Goal: Information Seeking & Learning: Find specific fact

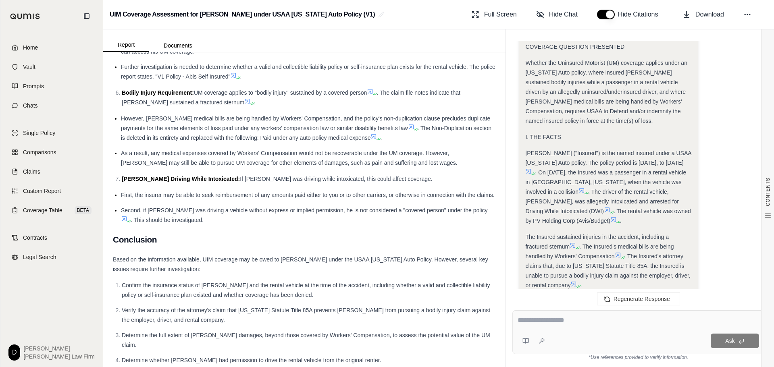
scroll to position [2040, 0]
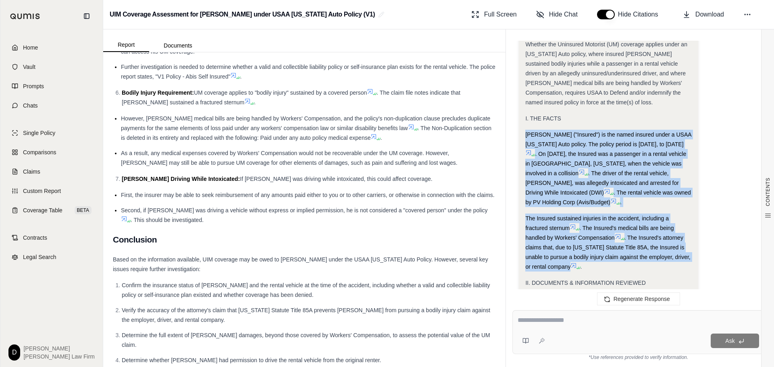
drag, startPoint x: 526, startPoint y: 85, endPoint x: 582, endPoint y: 215, distance: 141.9
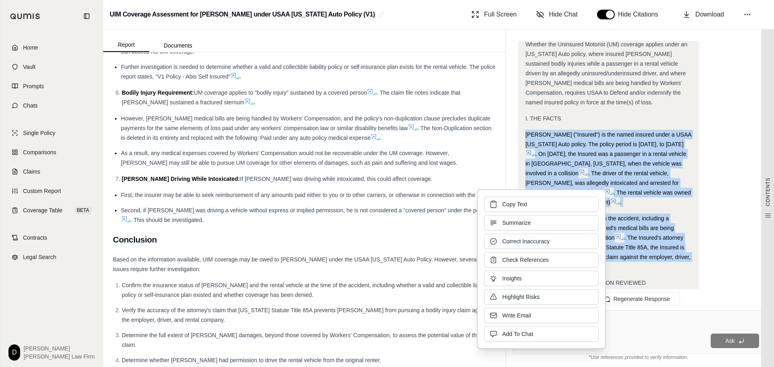
copy div "[PERSON_NAME] ("Insured") is the named insured under a USAA [US_STATE] Auto pol…"
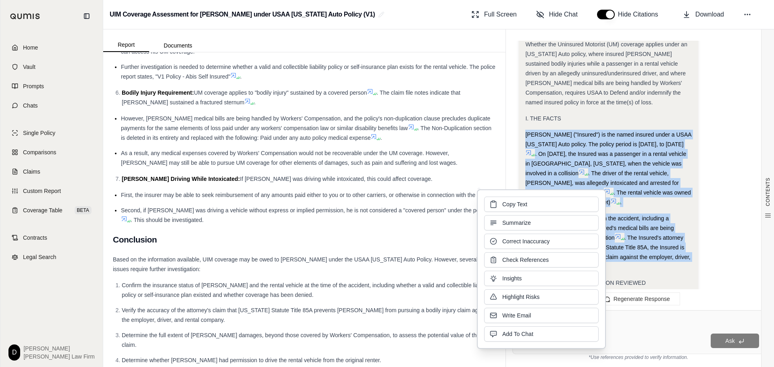
drag, startPoint x: 648, startPoint y: 178, endPoint x: 672, endPoint y: 198, distance: 31.5
click at [648, 225] on span ". The Insured's medical bills are being handled by Workers' Compensation" at bounding box center [599, 233] width 148 height 16
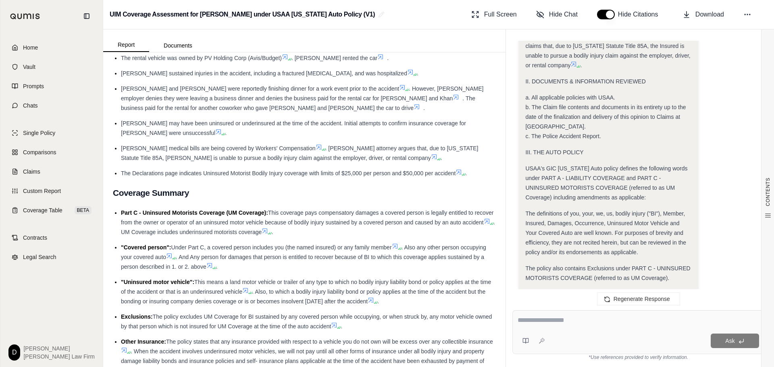
scroll to position [323, 0]
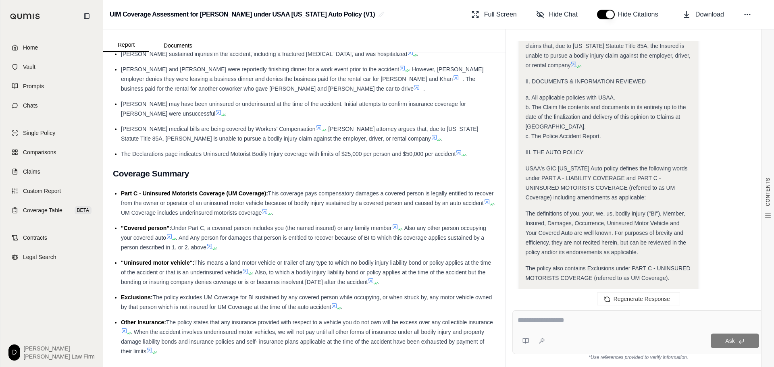
click at [484, 202] on icon at bounding box center [487, 202] width 6 height 6
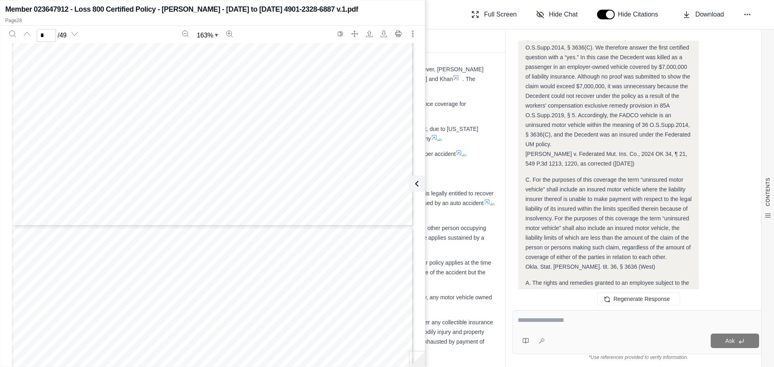
scroll to position [3994, 0]
type input "*"
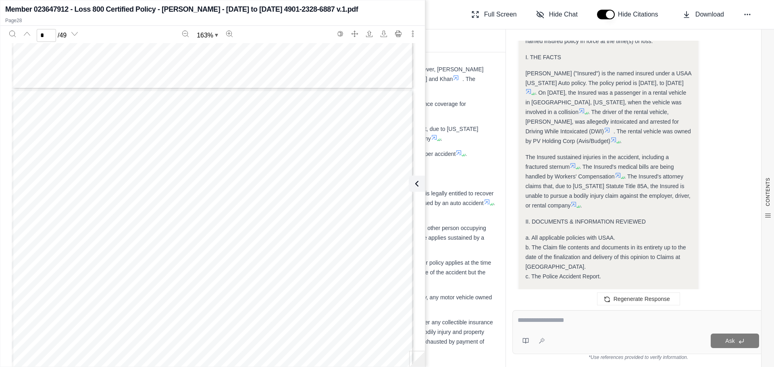
scroll to position [5386, 0]
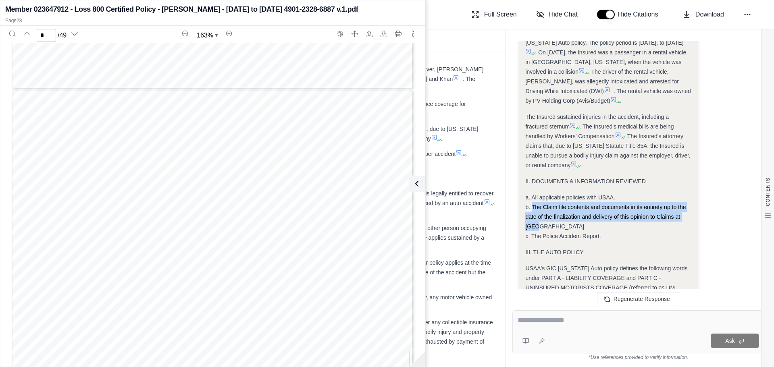
drag, startPoint x: 531, startPoint y: 100, endPoint x: 539, endPoint y: 118, distance: 19.5
click at [539, 204] on span "b. The Claim file contents and documents in its entirety up to the date of the …" at bounding box center [605, 217] width 160 height 26
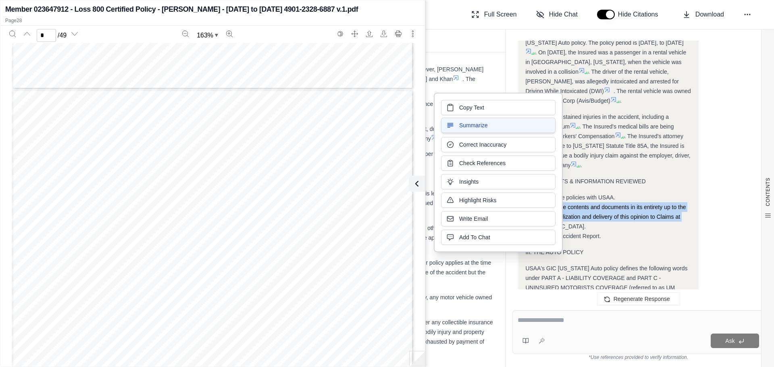
copy span "The Claim file contents and documents in its entirety up to the date of the fin…"
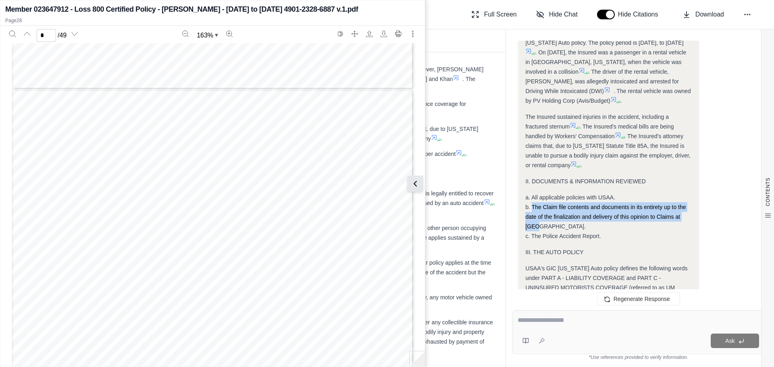
click at [419, 183] on icon at bounding box center [415, 184] width 10 height 10
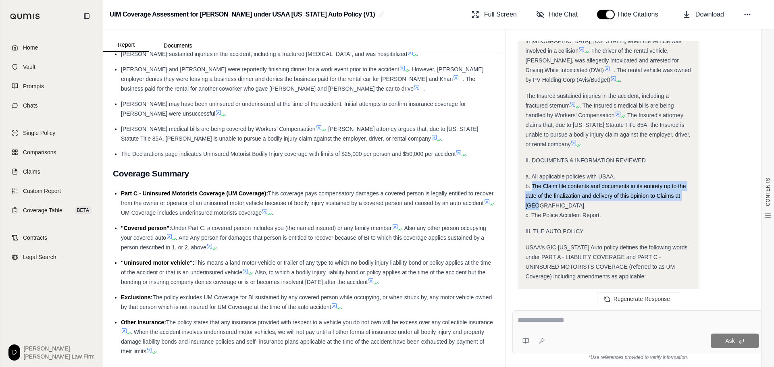
scroll to position [5426, 0]
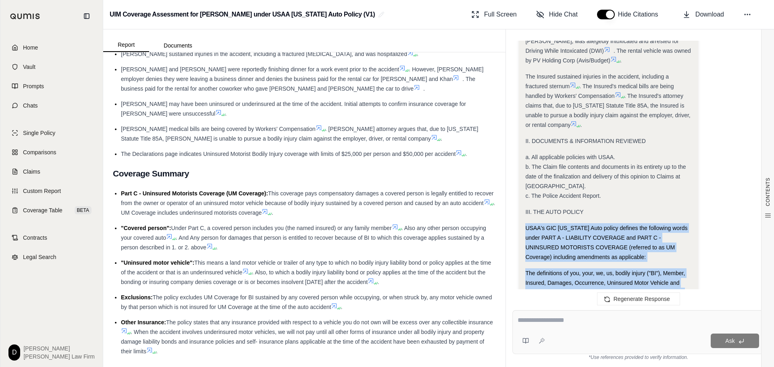
drag, startPoint x: 670, startPoint y: 232, endPoint x: 527, endPoint y: 125, distance: 179.2
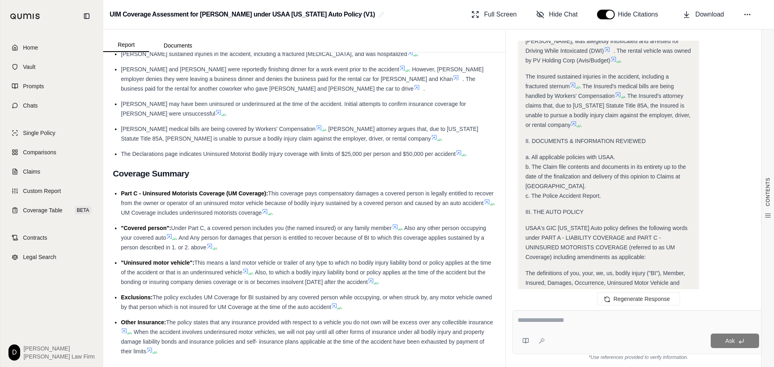
click at [363, 190] on span "This coverage pays compensatory damages a covered person is legally entitled to…" at bounding box center [307, 198] width 373 height 16
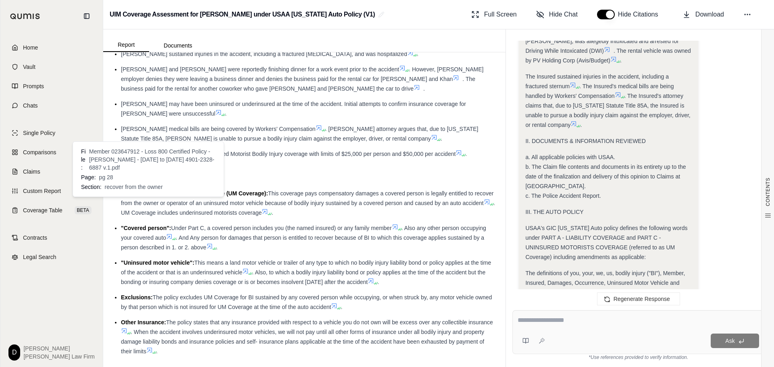
click at [484, 202] on icon at bounding box center [487, 202] width 6 height 6
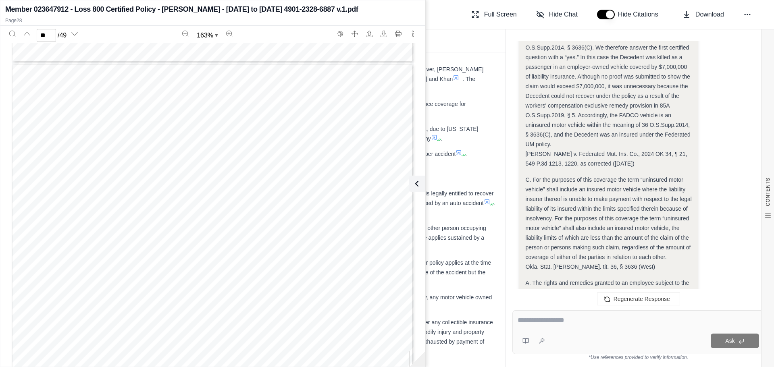
scroll to position [14489, 0]
type input "**"
click at [416, 183] on icon at bounding box center [415, 184] width 10 height 10
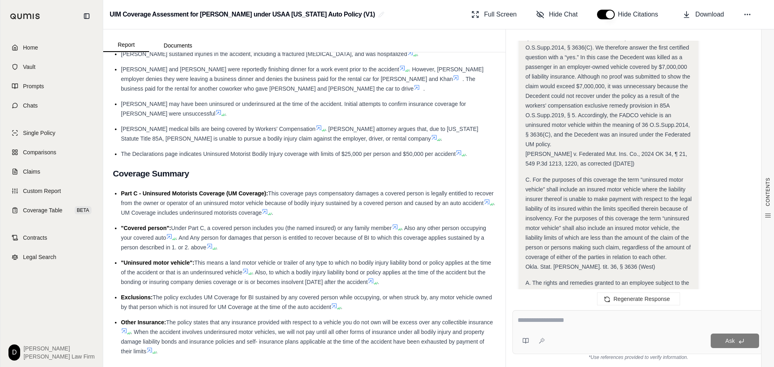
click at [552, 322] on textarea at bounding box center [639, 321] width 242 height 10
type textarea "**********"
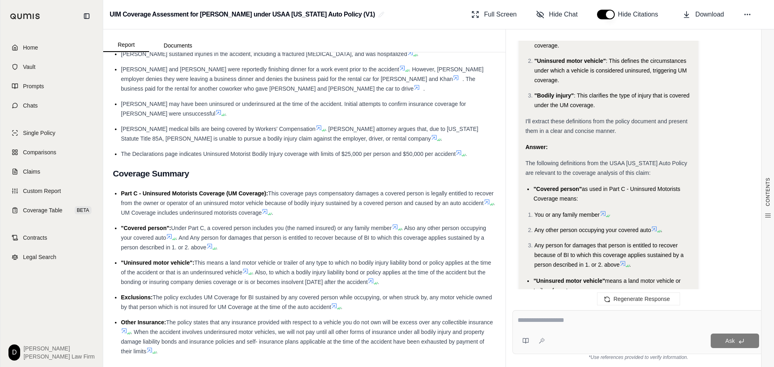
scroll to position [6821, 0]
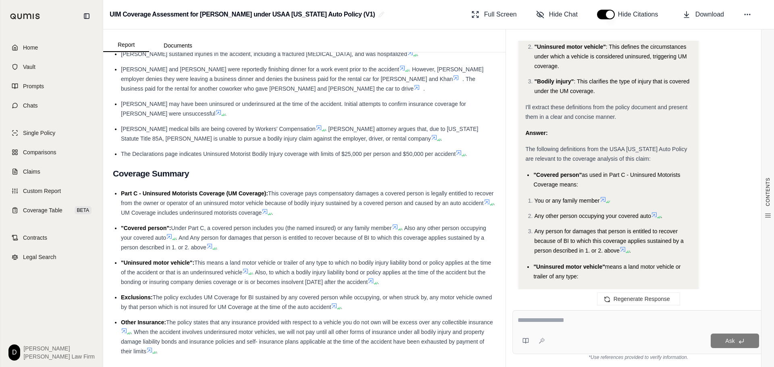
click at [268, 208] on icon at bounding box center [265, 211] width 6 height 6
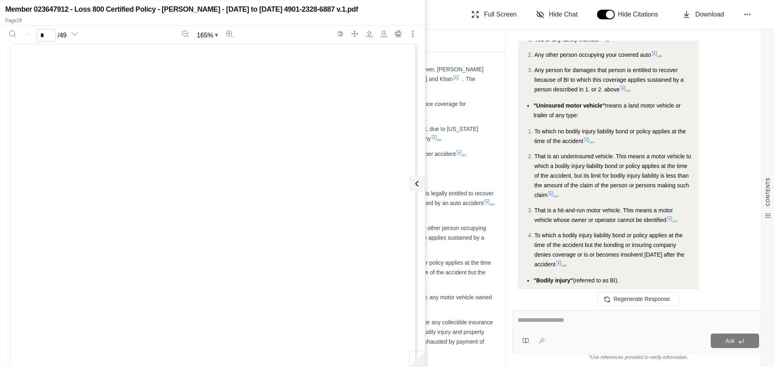
scroll to position [0, 0]
type input "**"
click at [418, 188] on icon at bounding box center [415, 184] width 10 height 10
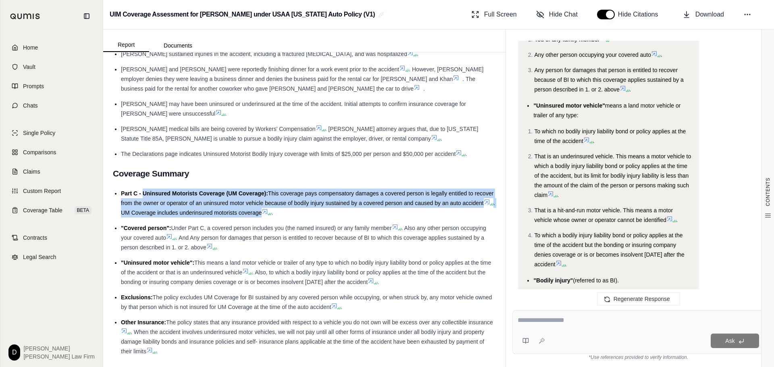
drag, startPoint x: 143, startPoint y: 184, endPoint x: 297, endPoint y: 202, distance: 155.0
click at [297, 202] on li "Part C - Uninsured Motorists Coverage (UM Coverage): This coverage pays compens…" at bounding box center [308, 203] width 375 height 29
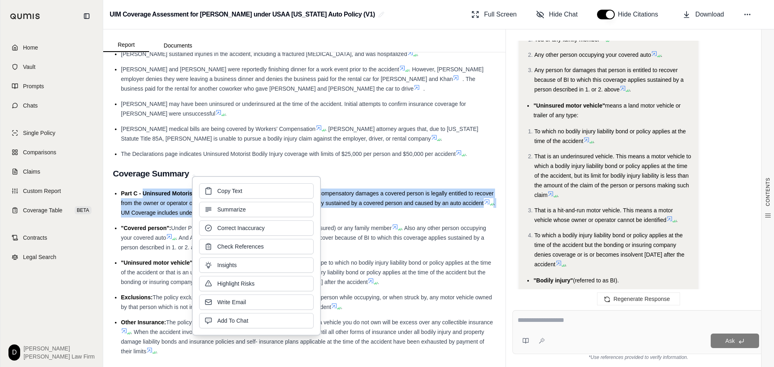
copy li "Uninsured Motorists Coverage (UM Coverage): This coverage pays compensatory dam…"
click at [393, 201] on li "Part C - Uninsured Motorists Coverage (UM Coverage): This coverage pays compens…" at bounding box center [308, 203] width 375 height 29
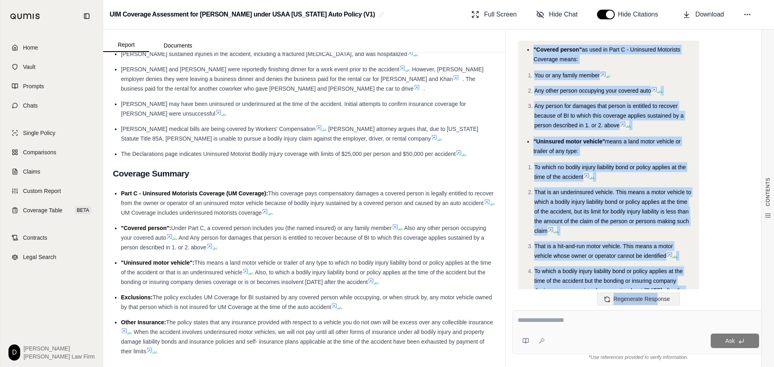
scroll to position [6983, 0]
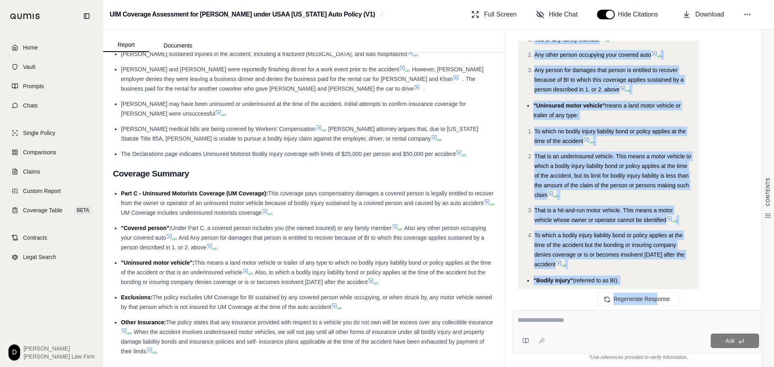
drag, startPoint x: 533, startPoint y: 68, endPoint x: 577, endPoint y: 159, distance: 101.5
click at [577, 159] on div "Analysis: Okay, the user wants me to extract the definitions relevant to the co…" at bounding box center [608, 70] width 166 height 571
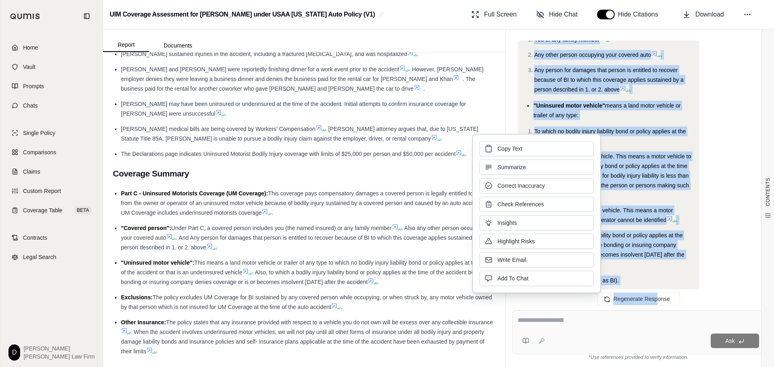
copy div ""Covered person" as used in Part C - Uninsured Motorists Coverage means: You or…"
click at [229, 260] on span "This means a land motor vehicle or trailer of any type to which no bodily injur…" at bounding box center [306, 268] width 370 height 16
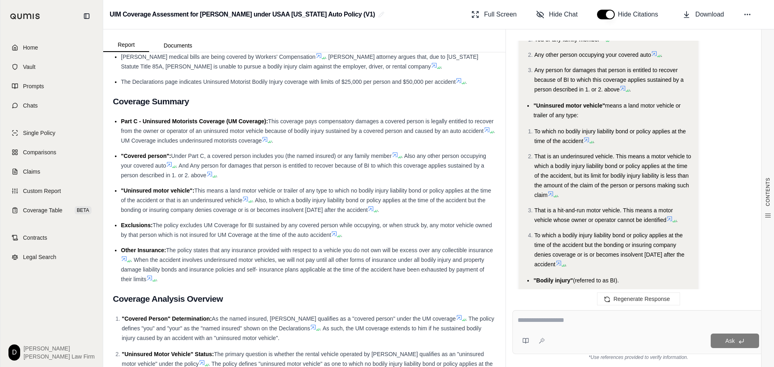
scroll to position [403, 0]
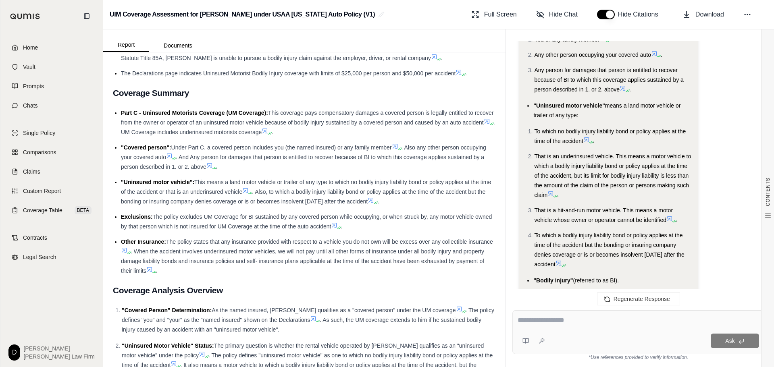
click at [127, 247] on icon at bounding box center [124, 250] width 6 height 6
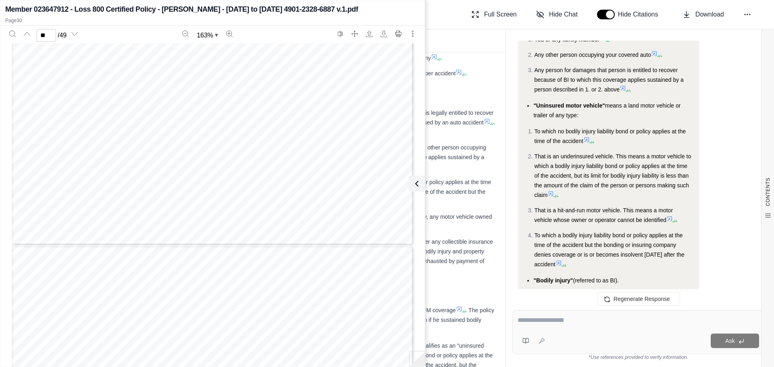
scroll to position [21134, 0]
drag, startPoint x: 47, startPoint y: 202, endPoint x: 108, endPoint y: 202, distance: 61.3
copy div "A200OK(02) 08-23"
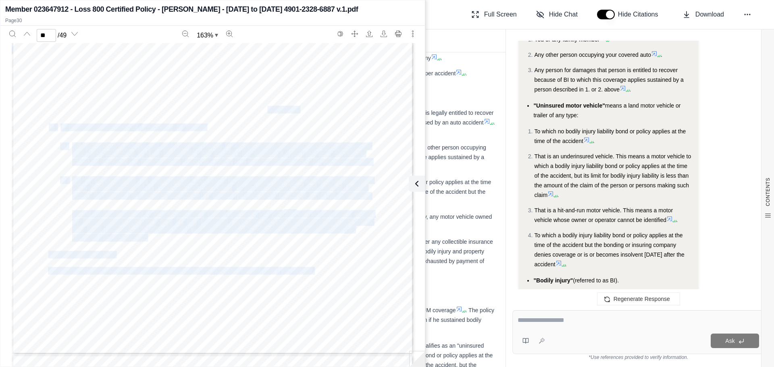
drag, startPoint x: 45, startPoint y: 77, endPoint x: 264, endPoint y: 107, distance: 221.4
click at [264, 107] on div "1. For Bl sustained by any one person in any one accident, our maximum limit of…" at bounding box center [213, 95] width 402 height 520
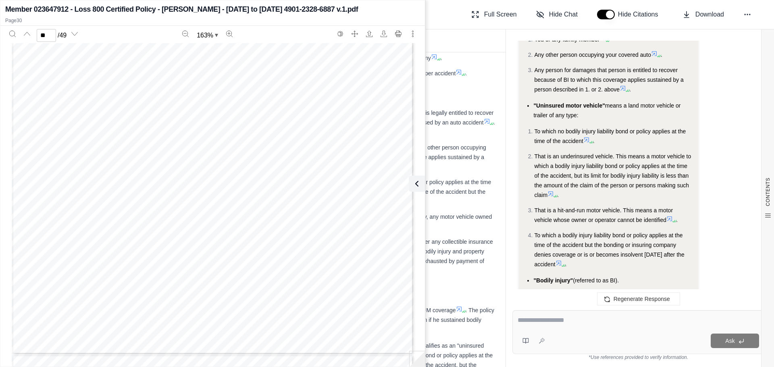
click at [85, 101] on span "Any insurance" at bounding box center [82, 102] width 45 height 7
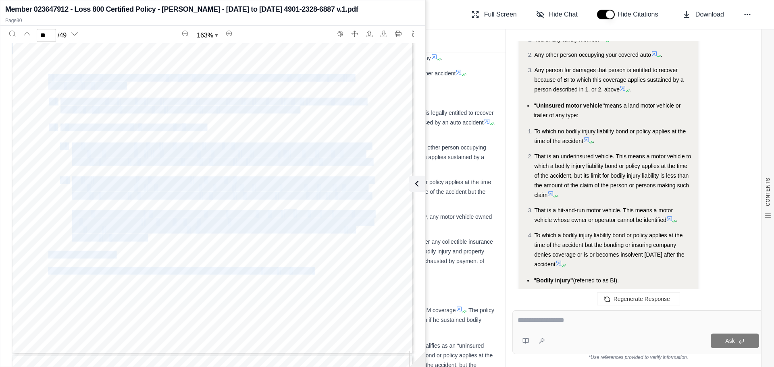
drag, startPoint x: 46, startPoint y: 77, endPoint x: 158, endPoint y: 97, distance: 113.4
click at [158, 97] on div "1. For Bl sustained by any one person in any one accident, our maximum limit of…" at bounding box center [213, 95] width 402 height 520
copy div "if there is other applicable insurance for UM Coverage available under one or m…"
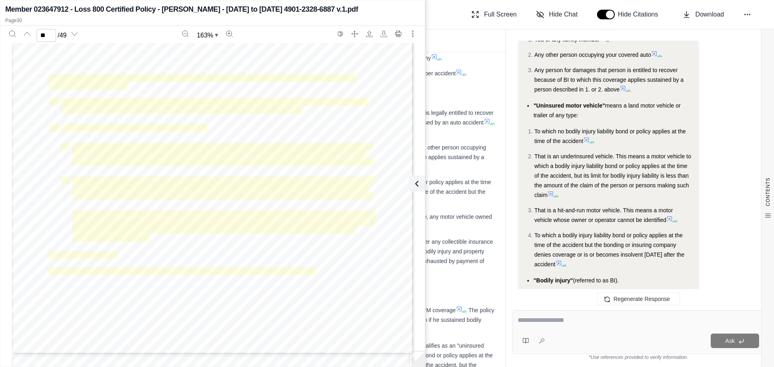
scroll to position [21497, 0]
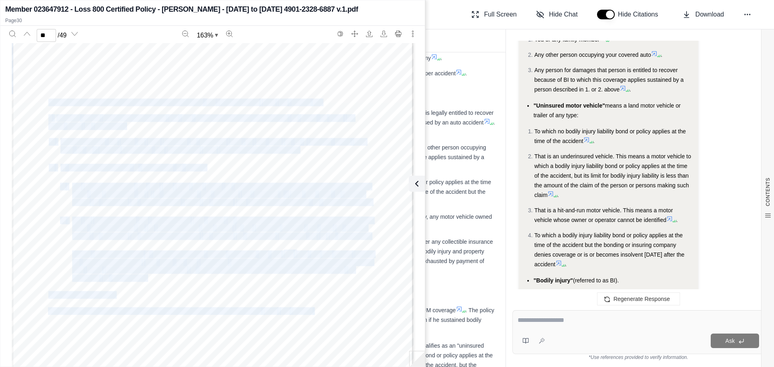
drag, startPoint x: 45, startPoint y: 102, endPoint x: 319, endPoint y: 103, distance: 273.8
click at [319, 103] on div "1. For Bl sustained by any one person in any one accident, our maximum limit of…" at bounding box center [213, 135] width 402 height 520
copy div "The Other Insurance section is deleted in its enti rety and replaced with the f…"
click at [177, 101] on span "The Other Insurance section is deleted in its enti" at bounding box center [125, 102] width 155 height 7
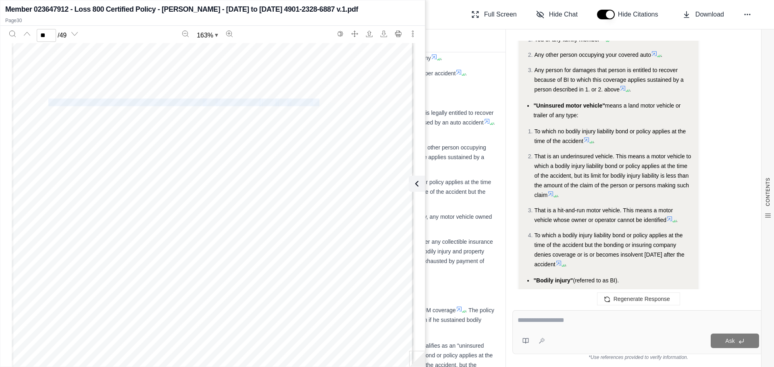
drag, startPoint x: 46, startPoint y: 102, endPoint x: 316, endPoint y: 103, distance: 270.1
click at [316, 103] on div "1. For Bl sustained by any one person in any one accident, our maximum limit of…" at bounding box center [213, 135] width 402 height 520
copy div "The Other Insurance section is deleted in its enti rety and replaced with the f…"
type input "**"
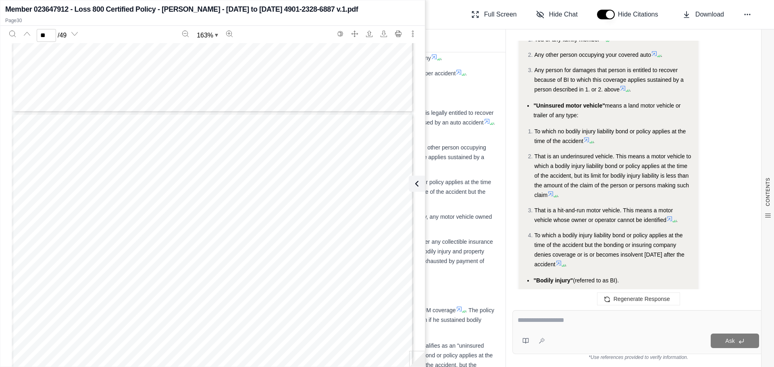
drag, startPoint x: 50, startPoint y: 160, endPoint x: 46, endPoint y: 158, distance: 4.3
click at [50, 160] on span "No" at bounding box center [52, 157] width 9 height 6
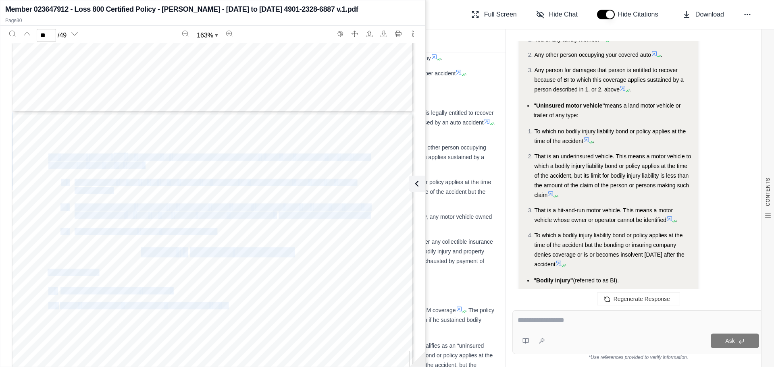
drag, startPoint x: 46, startPoint y: 156, endPoint x: 214, endPoint y: 230, distance: 183.6
click at [214, 230] on div "No covered person wlll be entitled to receive duplicate payments u nder this co…" at bounding box center [213, 373] width 402 height 520
click at [214, 232] on div "No covered person wlll be entitled to receive duplicate payments u nder this co…" at bounding box center [213, 373] width 402 height 520
drag, startPoint x: 214, startPoint y: 233, endPoint x: 46, endPoint y: 159, distance: 183.6
click at [46, 159] on div "No covered person wlll be entitled to receive duplicate payments u nder this co…" at bounding box center [213, 373] width 402 height 520
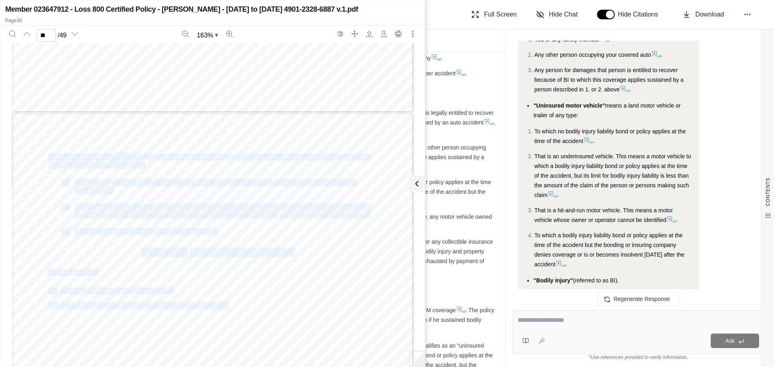
copy div "No covered person wlll be entitled to receive duplicate payments u nder this co…"
click at [417, 185] on icon at bounding box center [415, 184] width 10 height 10
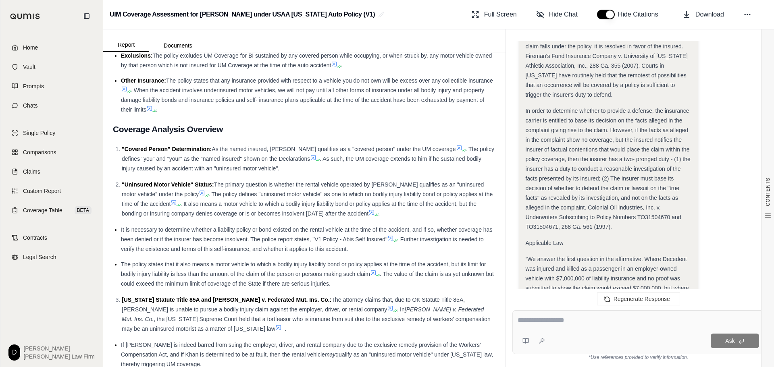
scroll to position [5975, 0]
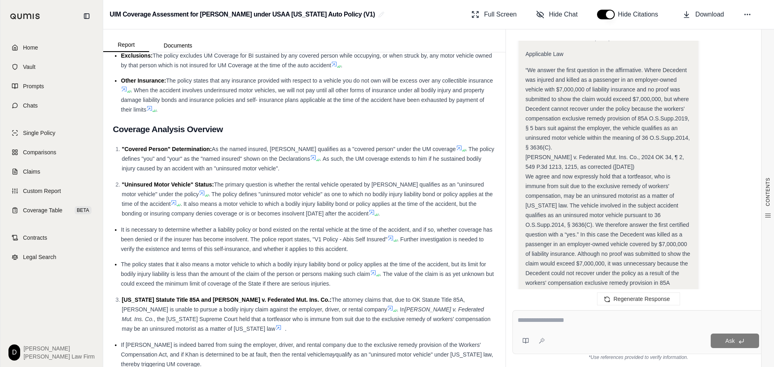
click at [631, 191] on div "“We answer the first question in the affirmative. Where Decedent was injured an…" at bounding box center [608, 205] width 166 height 281
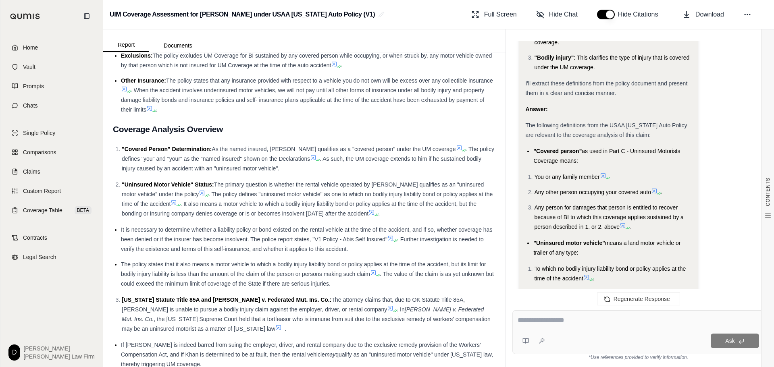
scroll to position [6983, 0]
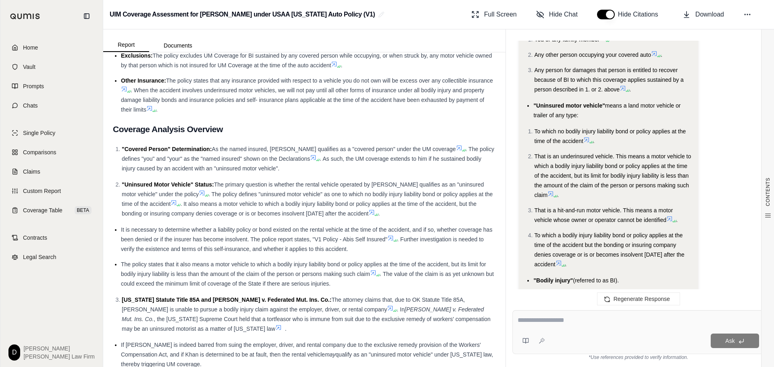
click at [583, 328] on div "Ask" at bounding box center [638, 332] width 252 height 44
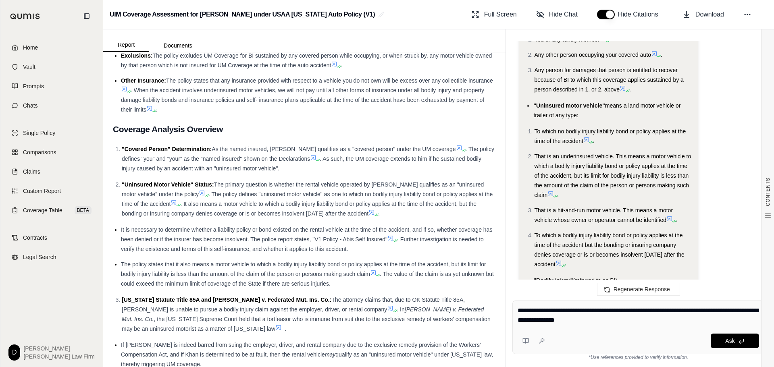
type textarea "**********"
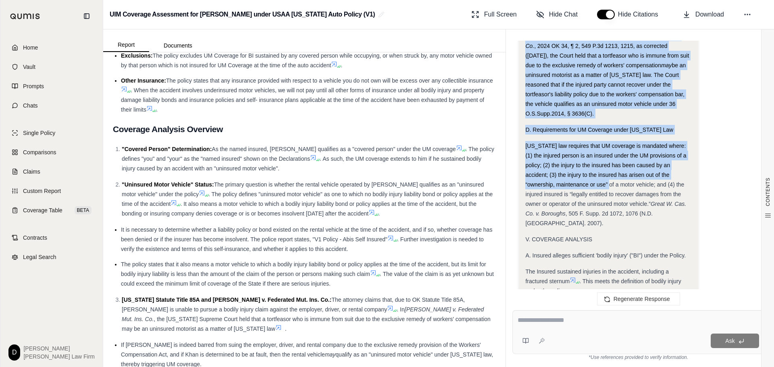
scroll to position [8975, 0]
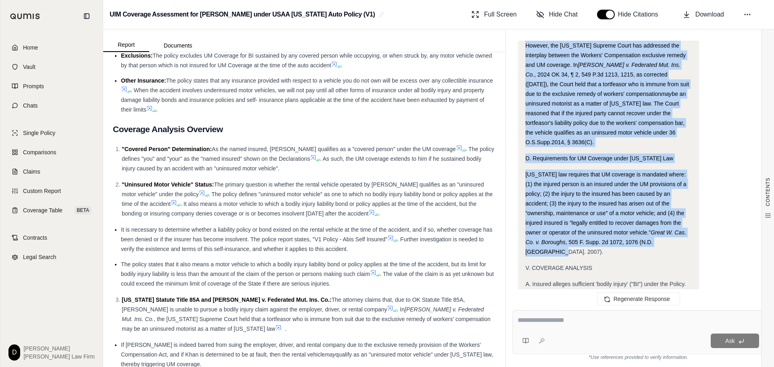
drag, startPoint x: 526, startPoint y: 94, endPoint x: 685, endPoint y: 76, distance: 160.3
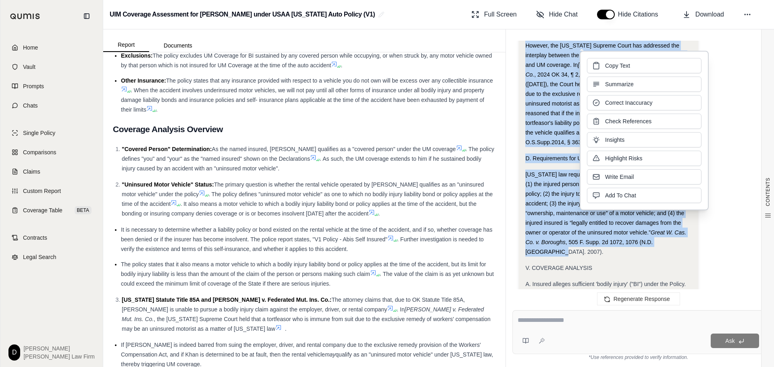
copy div "L. Ipsumdolo Sitametc Adipisci el Seddoeiu Temporin utl etdolore magn ali enima…"
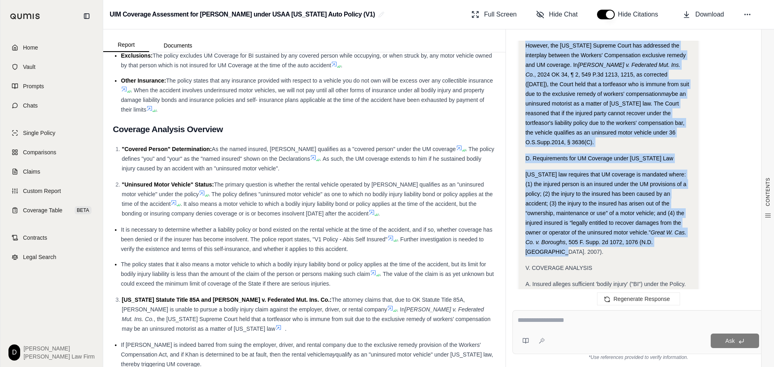
drag, startPoint x: 560, startPoint y: 163, endPoint x: 555, endPoint y: 146, distance: 17.3
click at [560, 333] on span "B. The key issue is whether the rental vehicle qualifies as an "uninsured motor…" at bounding box center [605, 341] width 161 height 16
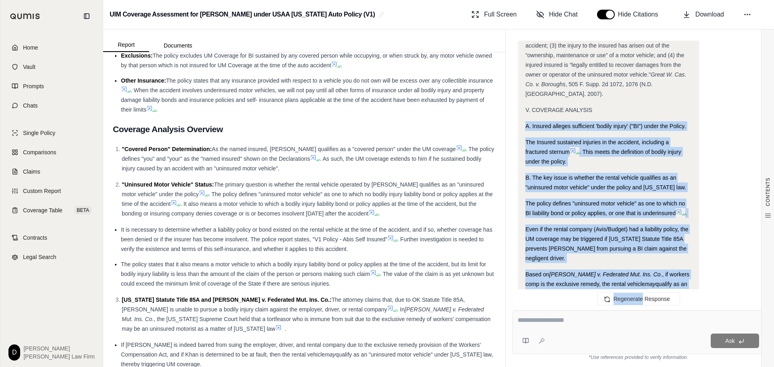
scroll to position [9166, 0]
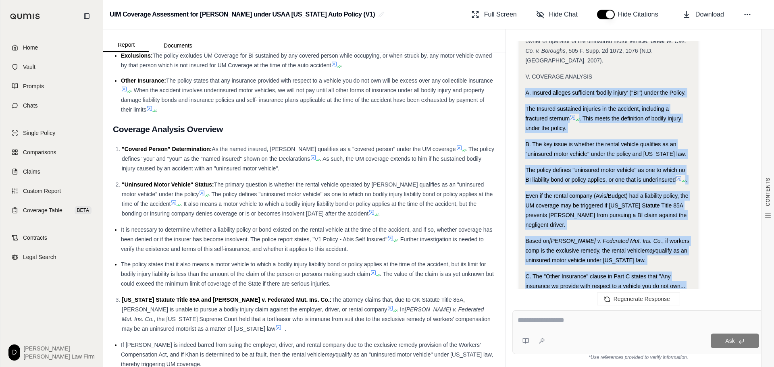
drag, startPoint x: 526, startPoint y: 109, endPoint x: 656, endPoint y: 244, distance: 187.1
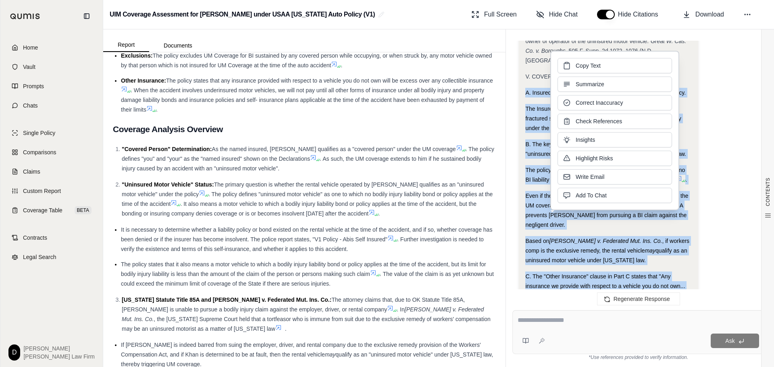
drag, startPoint x: 720, startPoint y: 239, endPoint x: 715, endPoint y: 242, distance: 5.8
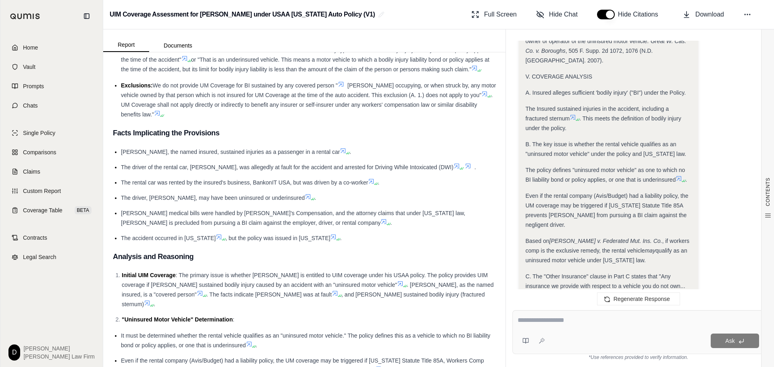
scroll to position [1653, 0]
